Goal: Task Accomplishment & Management: Manage account settings

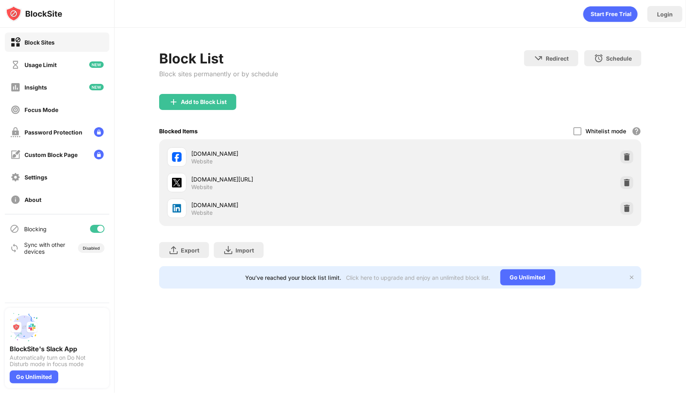
click at [97, 224] on div "Blocking" at bounding box center [57, 228] width 104 height 19
click at [97, 229] on div at bounding box center [97, 229] width 14 height 8
click at [99, 231] on div at bounding box center [97, 229] width 14 height 8
click at [95, 224] on div "Blocking" at bounding box center [57, 228] width 104 height 19
click at [95, 227] on div at bounding box center [97, 229] width 14 height 8
